Goal: Information Seeking & Learning: Learn about a topic

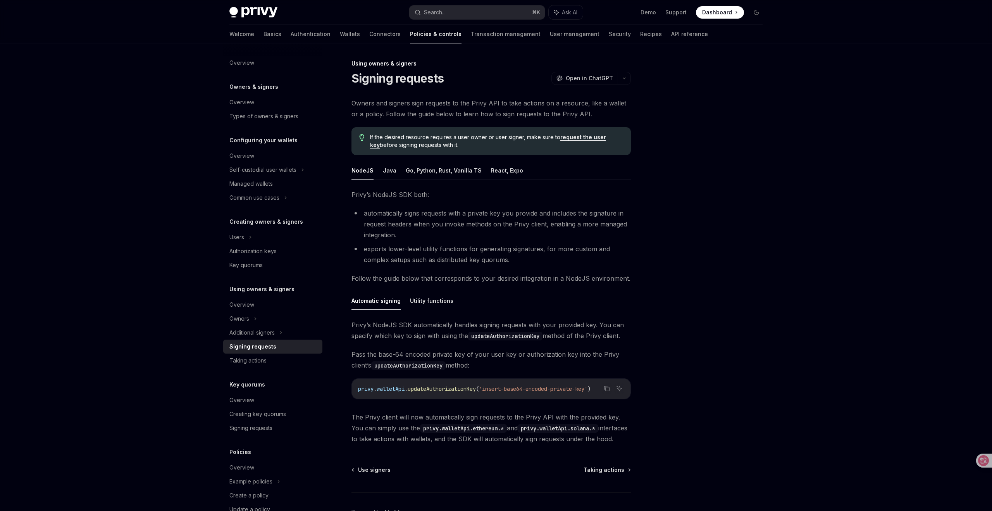
type textarea "*"
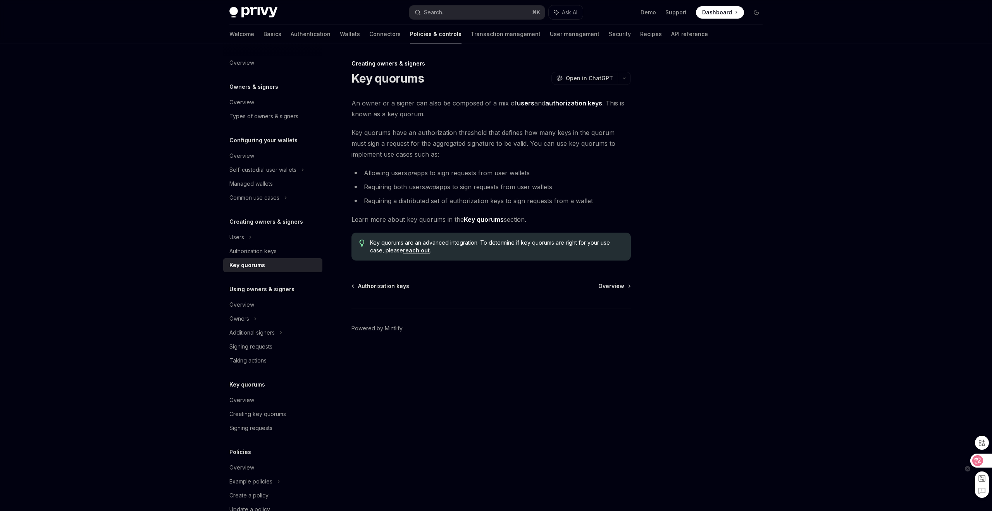
click at [977, 458] on icon at bounding box center [977, 460] width 7 height 6
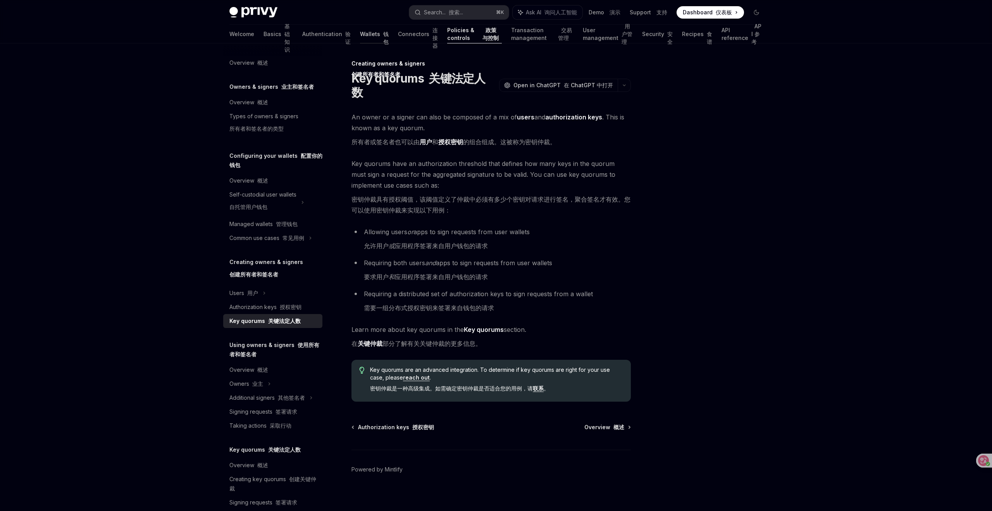
click at [360, 35] on link "Wallets 钱包" at bounding box center [374, 34] width 29 height 19
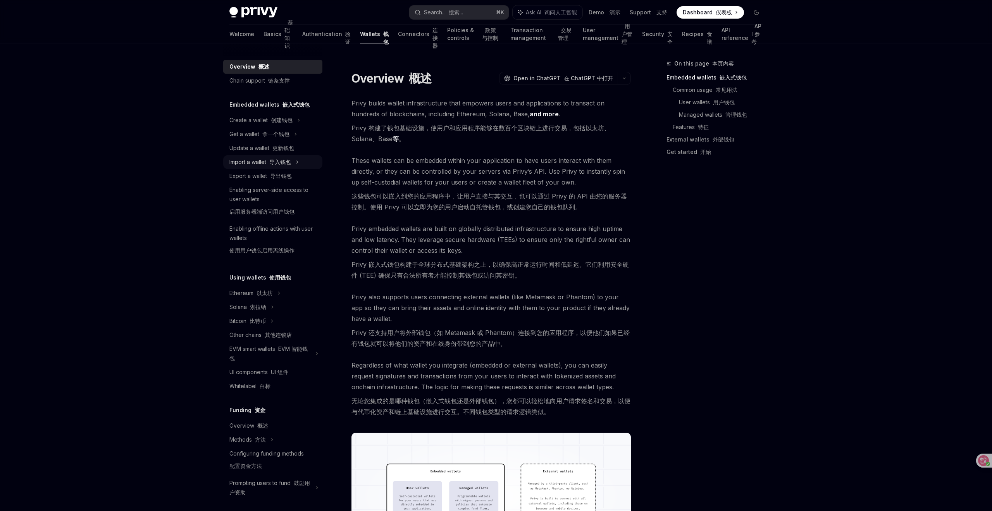
click at [267, 163] on div "Import a wallet 导入钱包" at bounding box center [260, 161] width 62 height 9
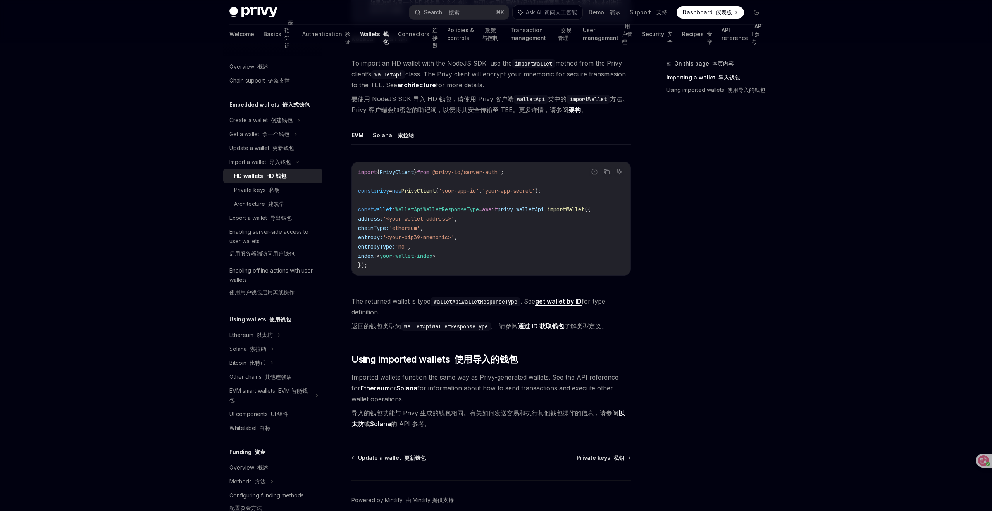
scroll to position [343, 0]
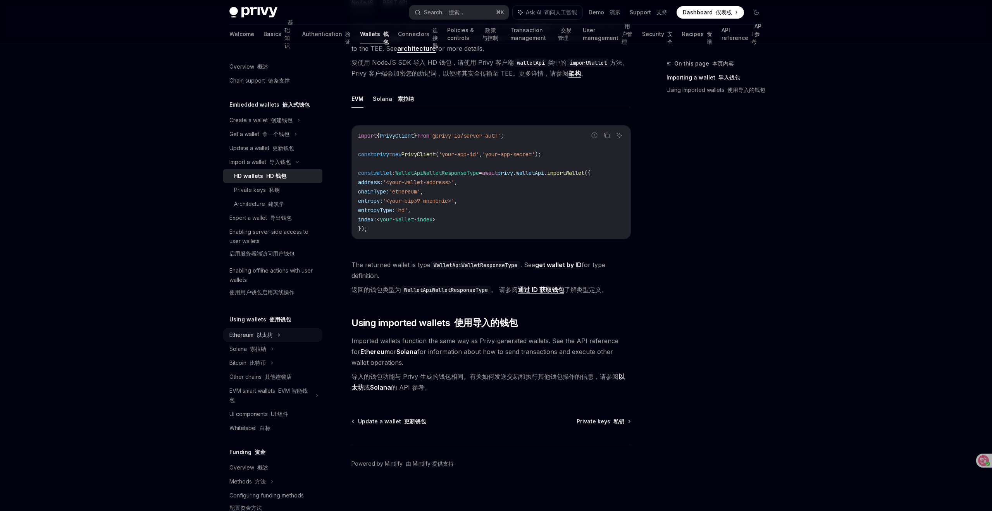
click at [274, 334] on div "Ethereum 以太坊" at bounding box center [272, 335] width 99 height 14
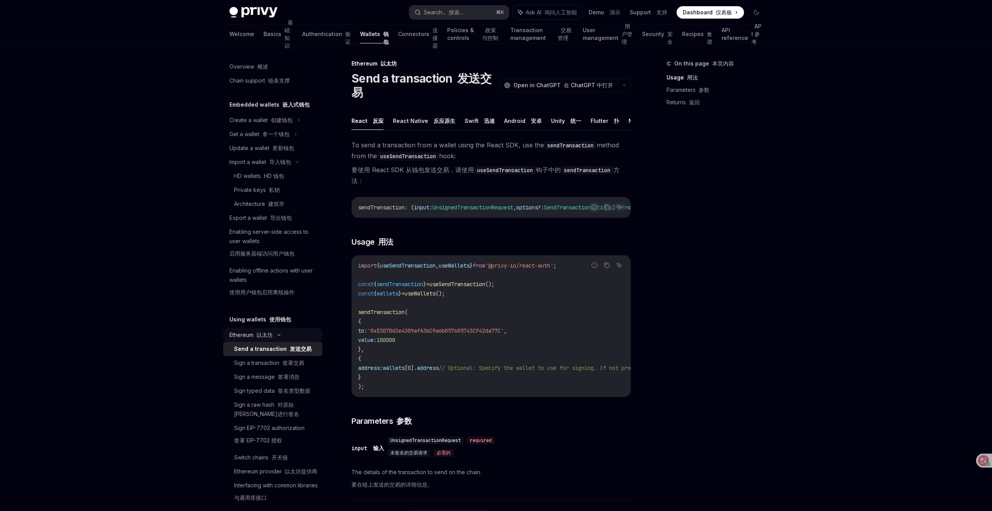
click at [274, 334] on div "Ethereum 以太坊" at bounding box center [272, 335] width 99 height 14
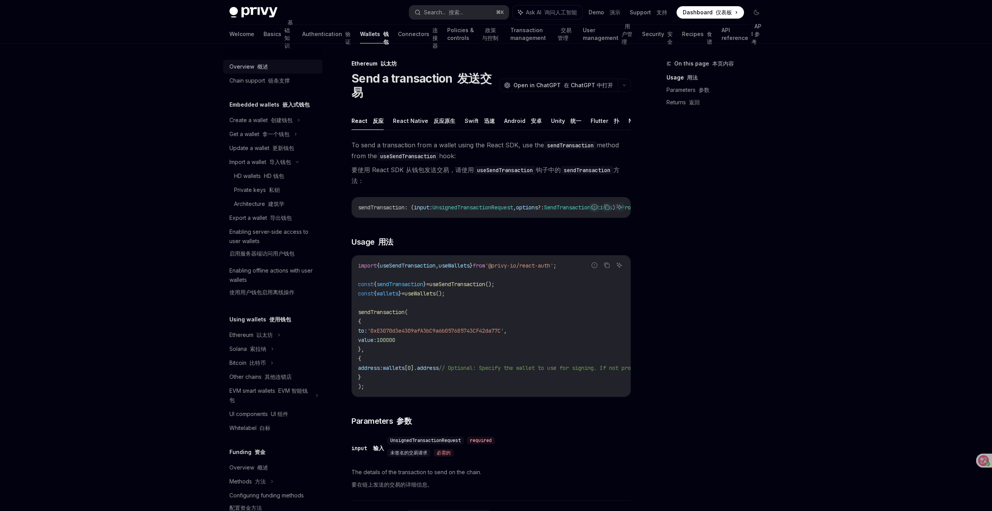
click at [250, 65] on div "Overview 概述" at bounding box center [248, 66] width 39 height 9
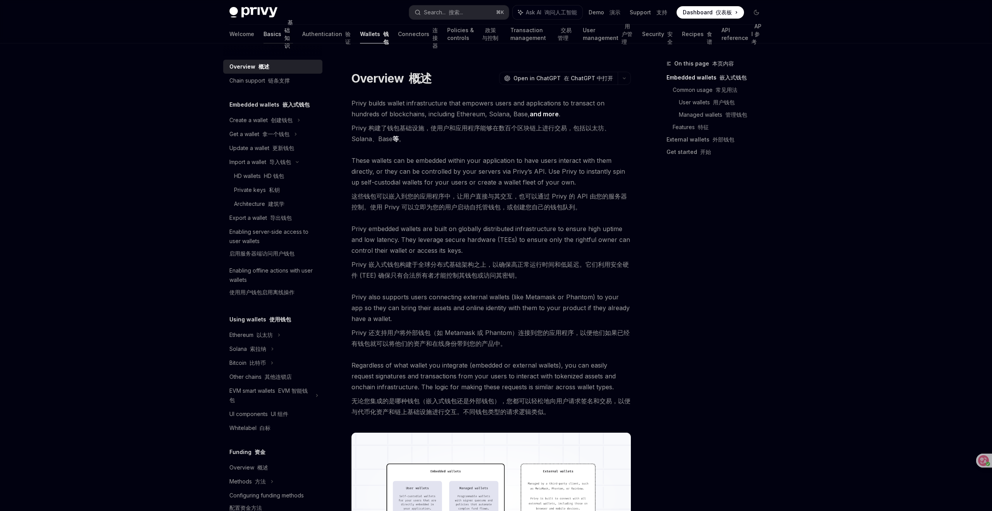
click at [284, 34] on font "基础知识" at bounding box center [288, 34] width 9 height 30
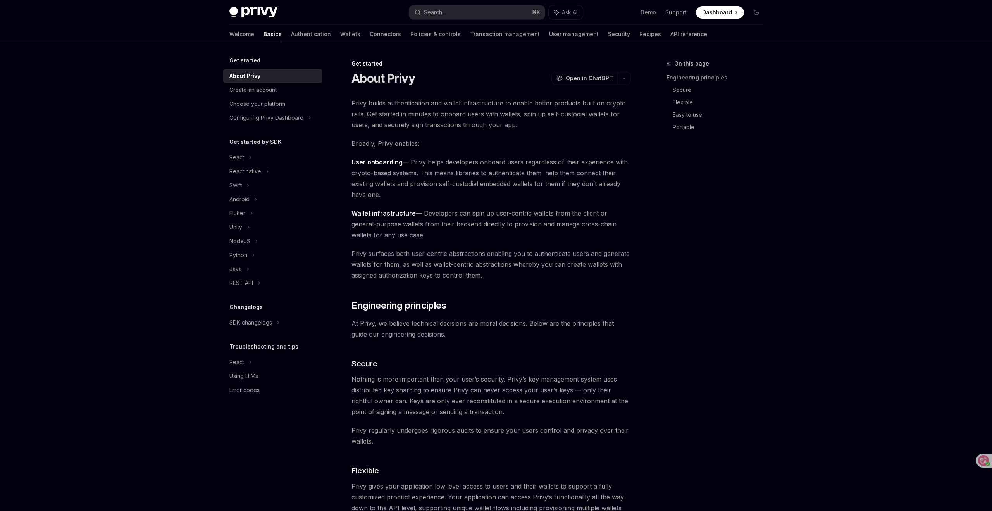
type textarea "*"
